Goal: Navigation & Orientation: Find specific page/section

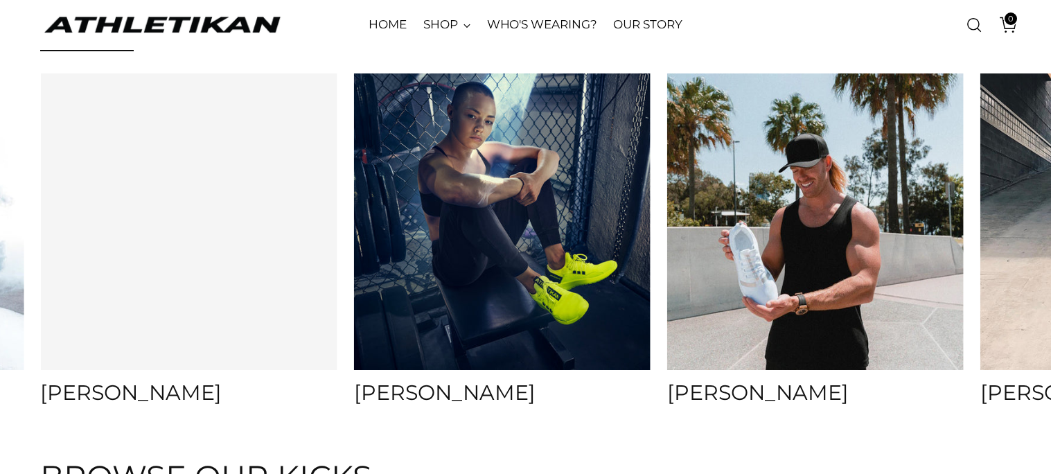
scroll to position [5171, 0]
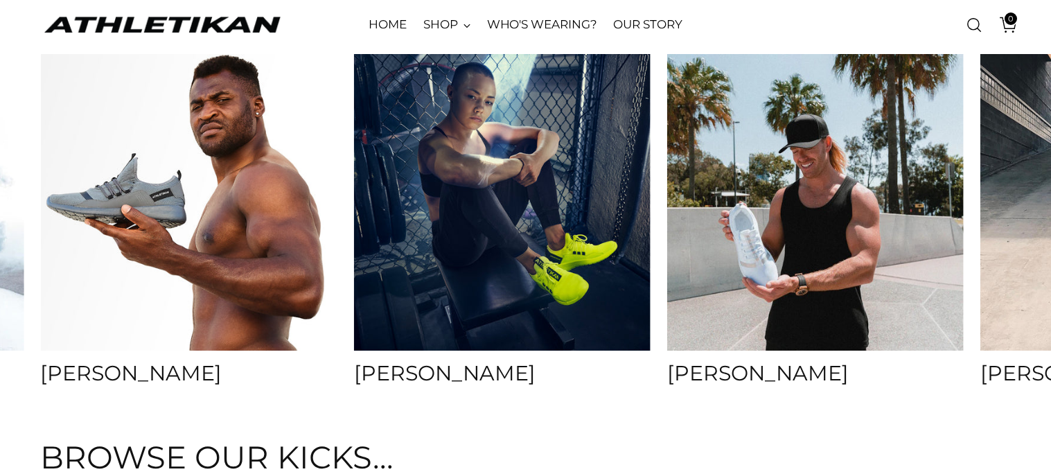
scroll to position [5189, 0]
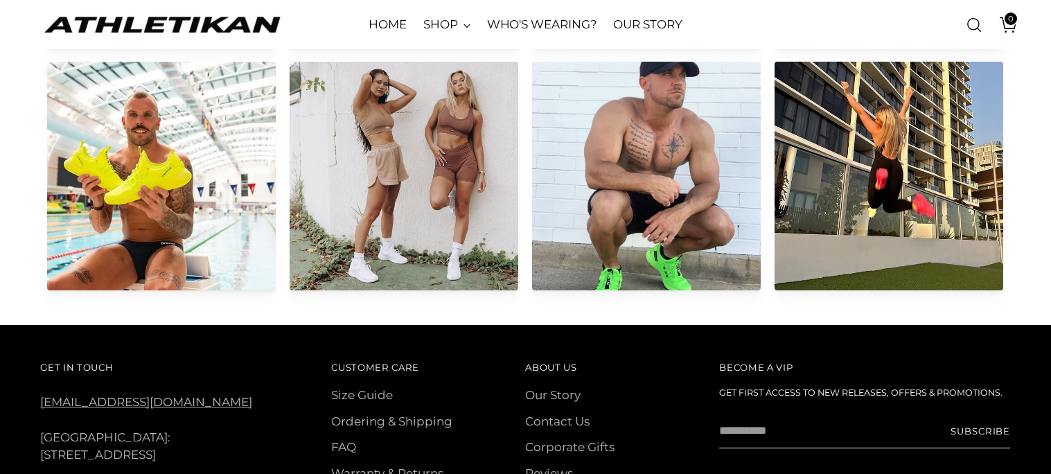
scroll to position [6799, 0]
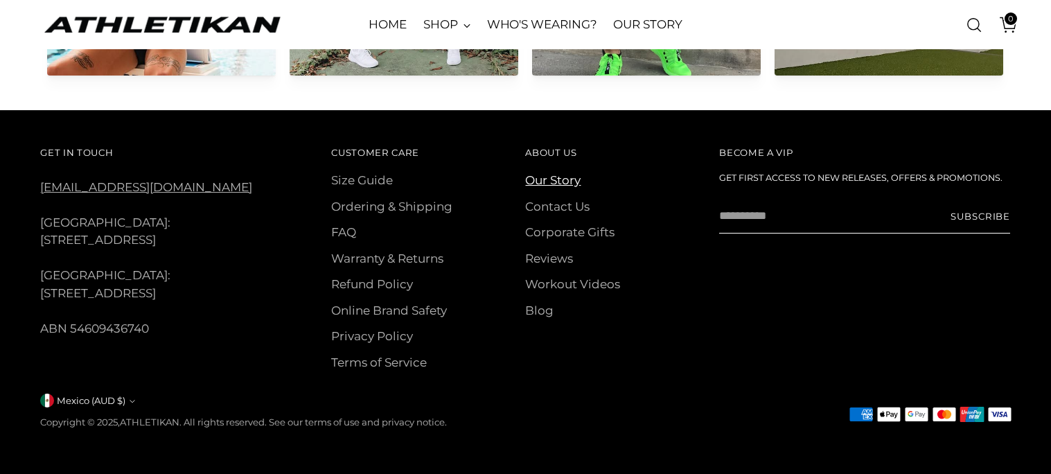
click at [560, 176] on link "Our Story" at bounding box center [552, 180] width 55 height 14
